Goal: Book appointment/travel/reservation

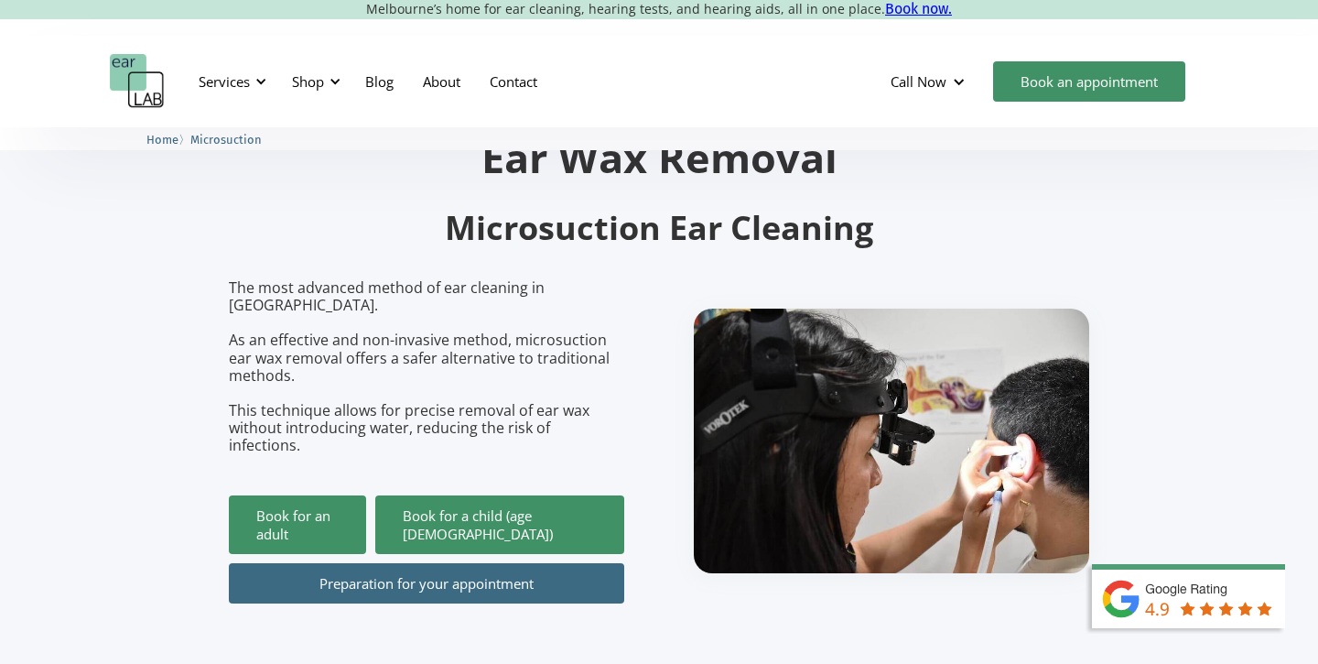
scroll to position [90, 0]
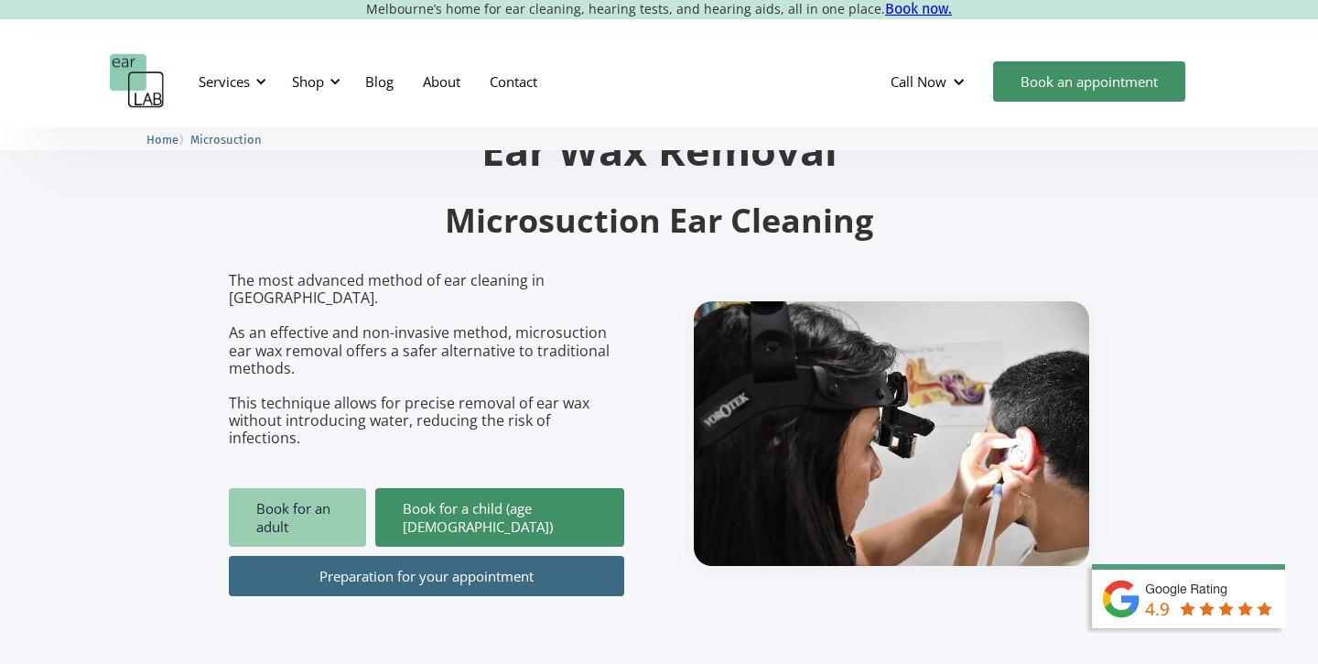
click at [322, 490] on link "Book for an adult" at bounding box center [297, 517] width 137 height 59
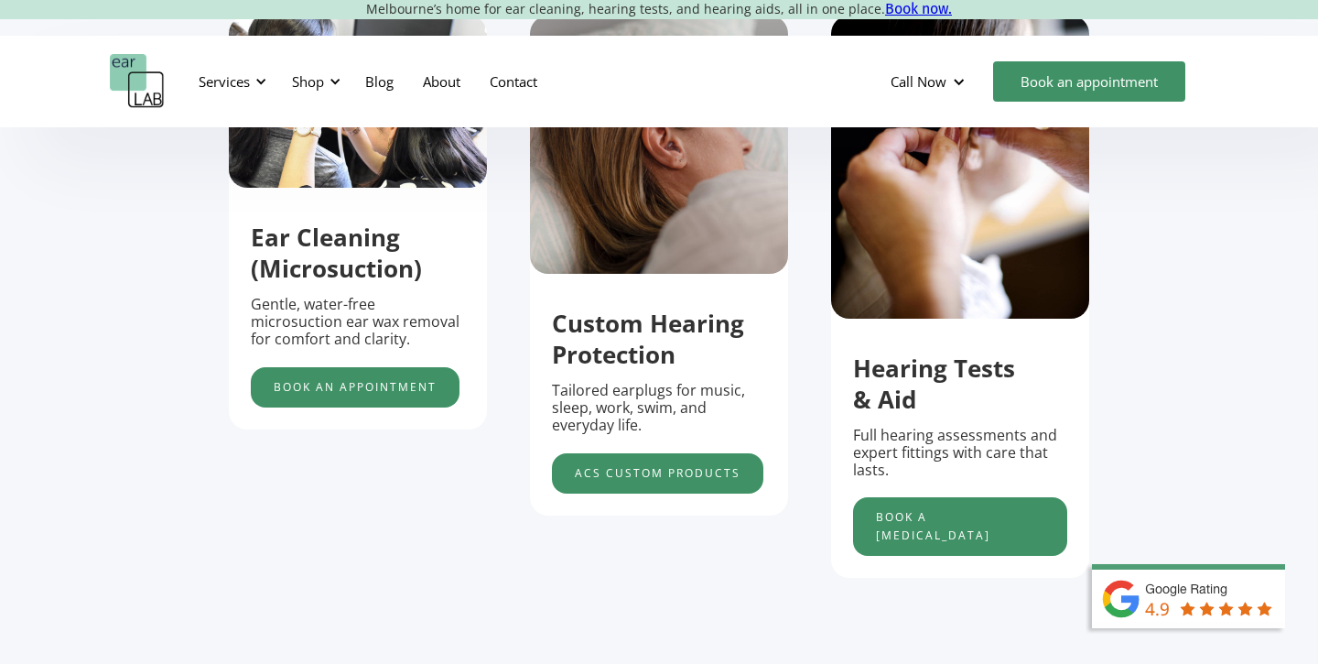
scroll to position [727, 0]
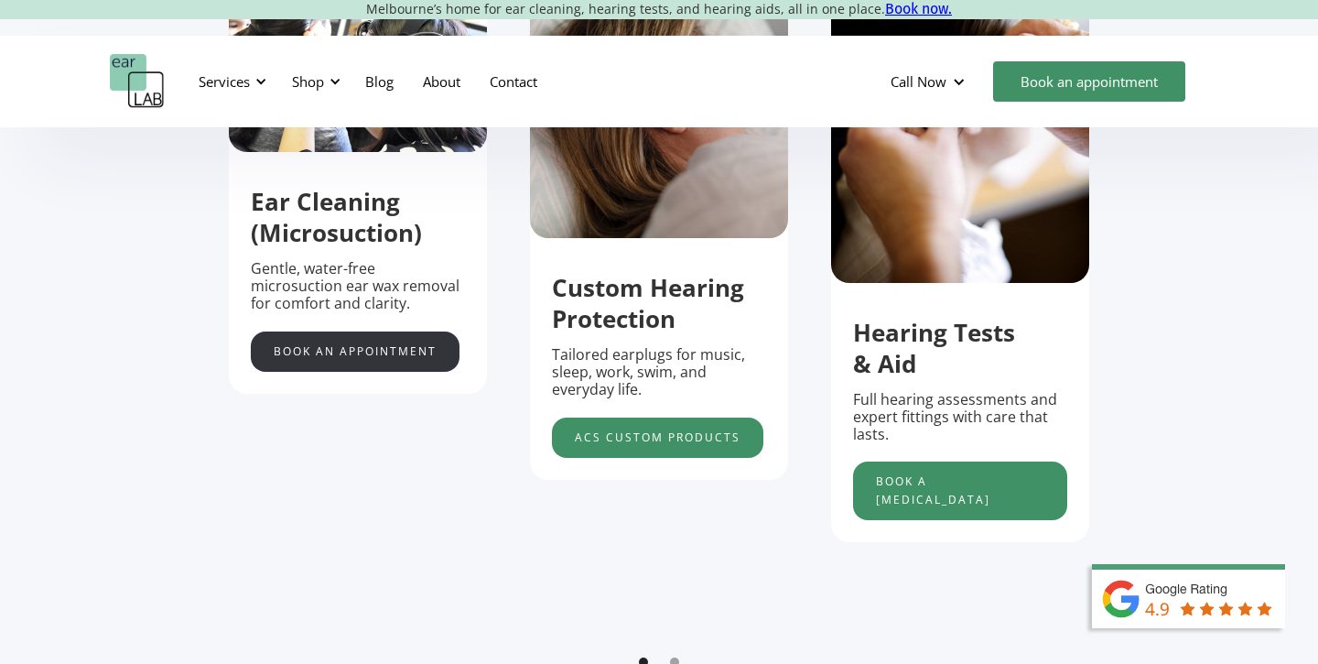
click at [389, 354] on link "Book an appointment" at bounding box center [355, 351] width 209 height 40
